Goal: Task Accomplishment & Management: Manage account settings

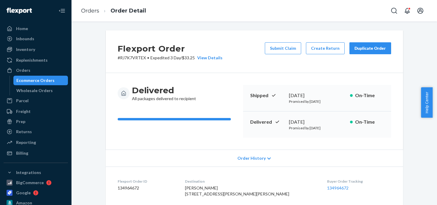
drag, startPoint x: 0, startPoint y: 0, endPoint x: 29, endPoint y: 50, distance: 58.3
click at [24, 70] on div "Orders" at bounding box center [23, 70] width 14 height 6
click at [29, 50] on div "Inventory" at bounding box center [25, 50] width 19 height 6
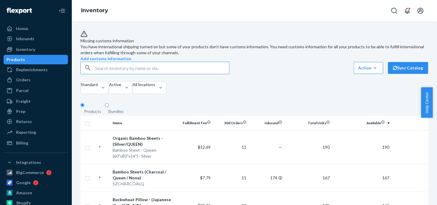
drag, startPoint x: 105, startPoint y: 79, endPoint x: 109, endPoint y: 78, distance: 4.3
click at [109, 74] on input "text" at bounding box center [162, 68] width 134 height 12
drag, startPoint x: 126, startPoint y: 81, endPoint x: 85, endPoint y: 79, distance: 40.3
click at [85, 74] on div "queen blue" at bounding box center [155, 68] width 149 height 12
type input "Blue Queen"
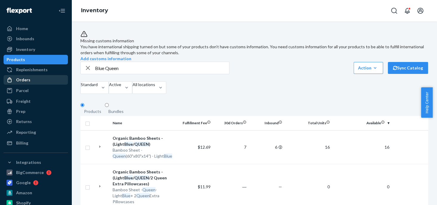
drag, startPoint x: 23, startPoint y: 83, endPoint x: 51, endPoint y: 75, distance: 28.9
click at [23, 83] on div "Orders" at bounding box center [23, 80] width 14 height 6
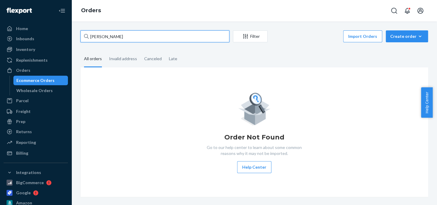
drag, startPoint x: 103, startPoint y: 37, endPoint x: 88, endPoint y: 36, distance: 15.0
click at [88, 36] on div "[PERSON_NAME]" at bounding box center [155, 36] width 149 height 12
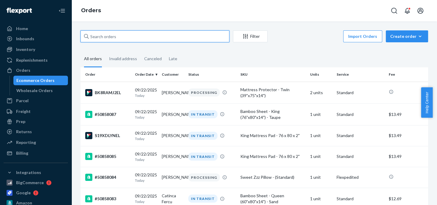
paste input "50857471"
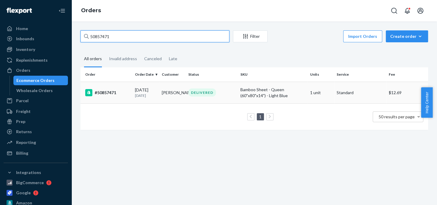
type input "50857471"
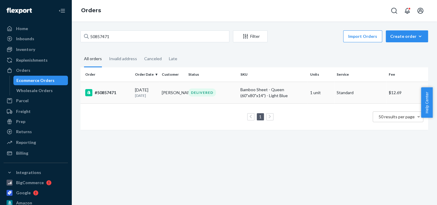
click at [201, 91] on div "DELIVERED" at bounding box center [202, 93] width 28 height 8
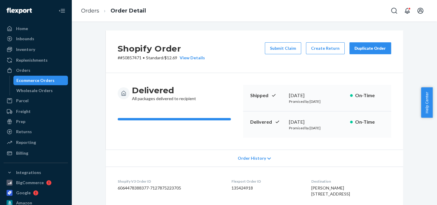
click at [360, 48] on div "Duplicate Order" at bounding box center [371, 48] width 32 height 6
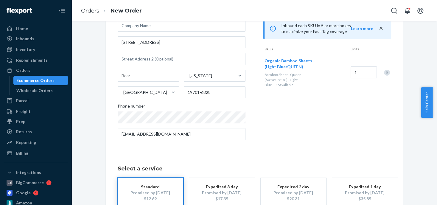
scroll to position [89, 0]
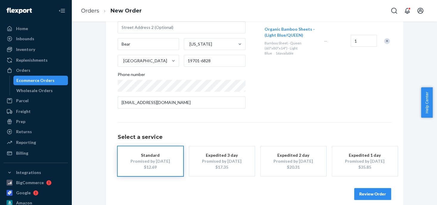
click at [155, 167] on div "$12.69" at bounding box center [151, 167] width 48 height 6
click at [372, 195] on button "Review Order" at bounding box center [373, 194] width 37 height 12
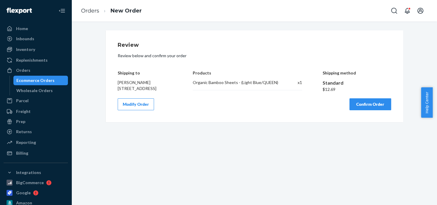
scroll to position [0, 0]
click at [372, 108] on button "Confirm Order" at bounding box center [371, 104] width 42 height 12
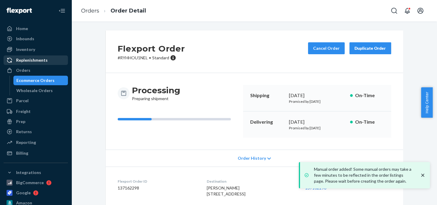
drag, startPoint x: 29, startPoint y: 69, endPoint x: 63, endPoint y: 55, distance: 36.7
click at [29, 69] on div "Orders" at bounding box center [35, 70] width 63 height 8
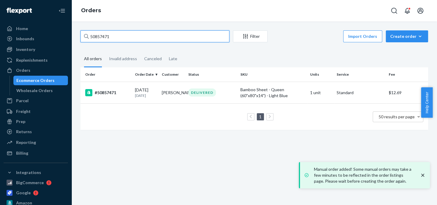
drag, startPoint x: 91, startPoint y: 37, endPoint x: 85, endPoint y: 37, distance: 6.3
click at [85, 37] on div "50857471" at bounding box center [155, 36] width 149 height 12
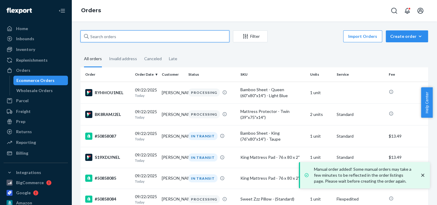
paste input "[PERSON_NAME]"
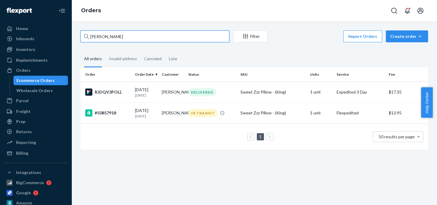
type input "[PERSON_NAME]"
